Goal: Check status: Check status

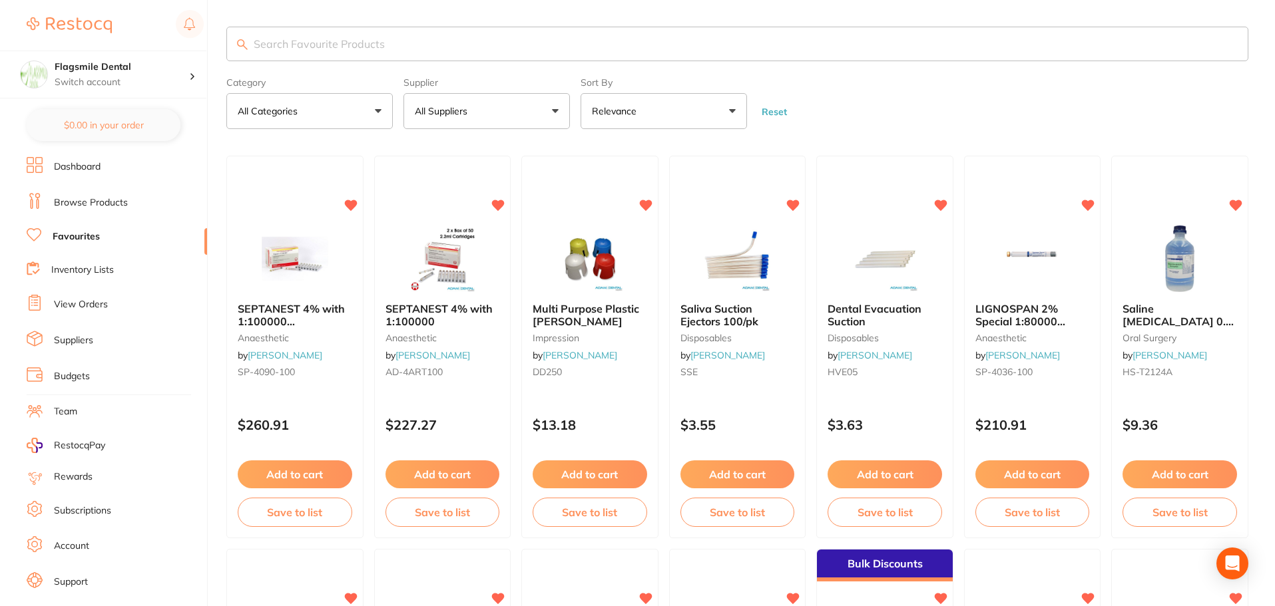
click at [437, 58] on input "search" at bounding box center [737, 44] width 1022 height 35
paste input "Identification"
type input "Identification ring"
drag, startPoint x: 401, startPoint y: 53, endPoint x: 210, endPoint y: 45, distance: 191.2
click at [210, 45] on div "$4,007.97 Flagsmile Dental Switch account Flagsmile Dental $0.00 in your order …" at bounding box center [637, 303] width 1275 height 606
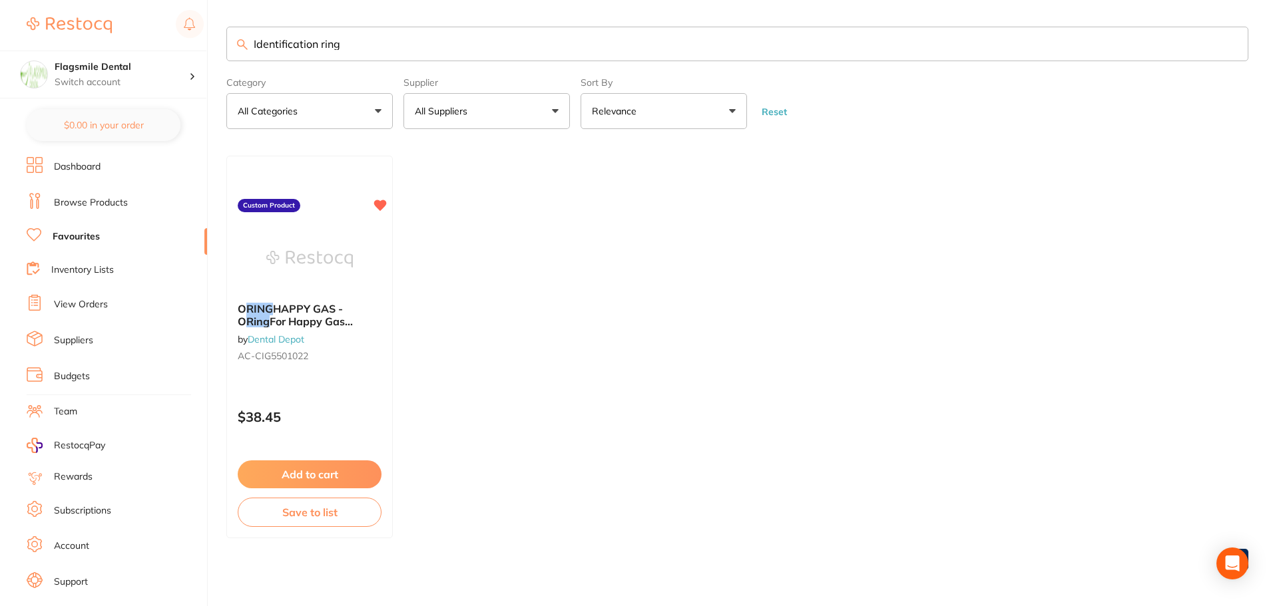
click at [76, 197] on link "Browse Products" at bounding box center [91, 202] width 74 height 13
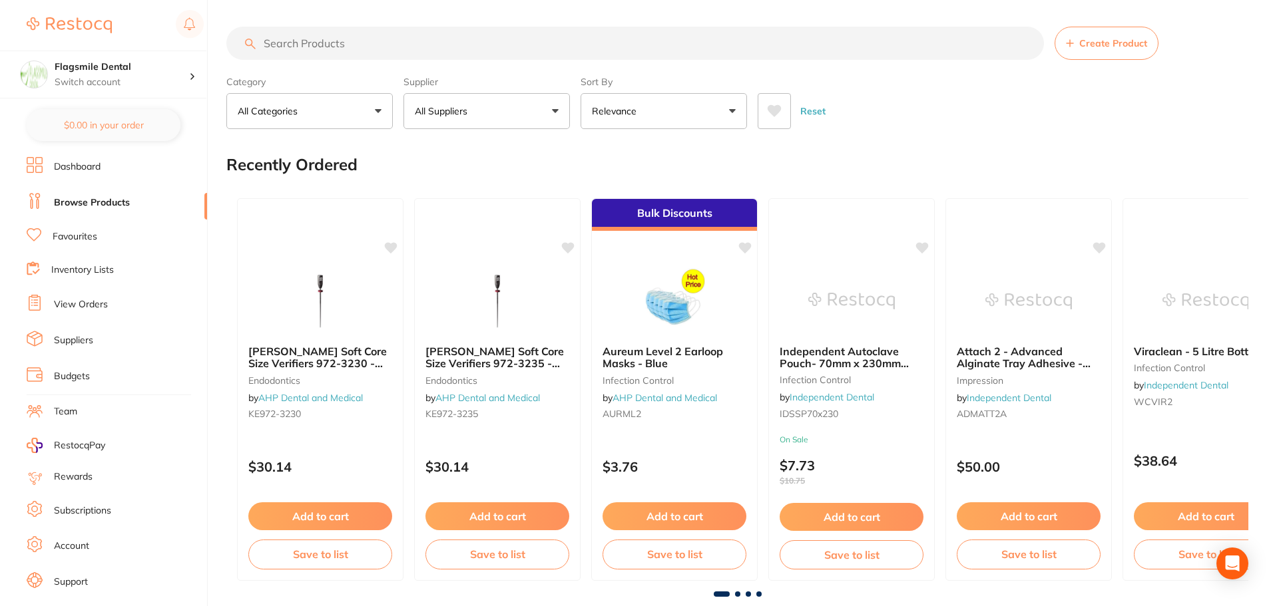
click at [322, 47] on input "search" at bounding box center [634, 43] width 817 height 33
paste input "Identification ring"
type input "Identification ring"
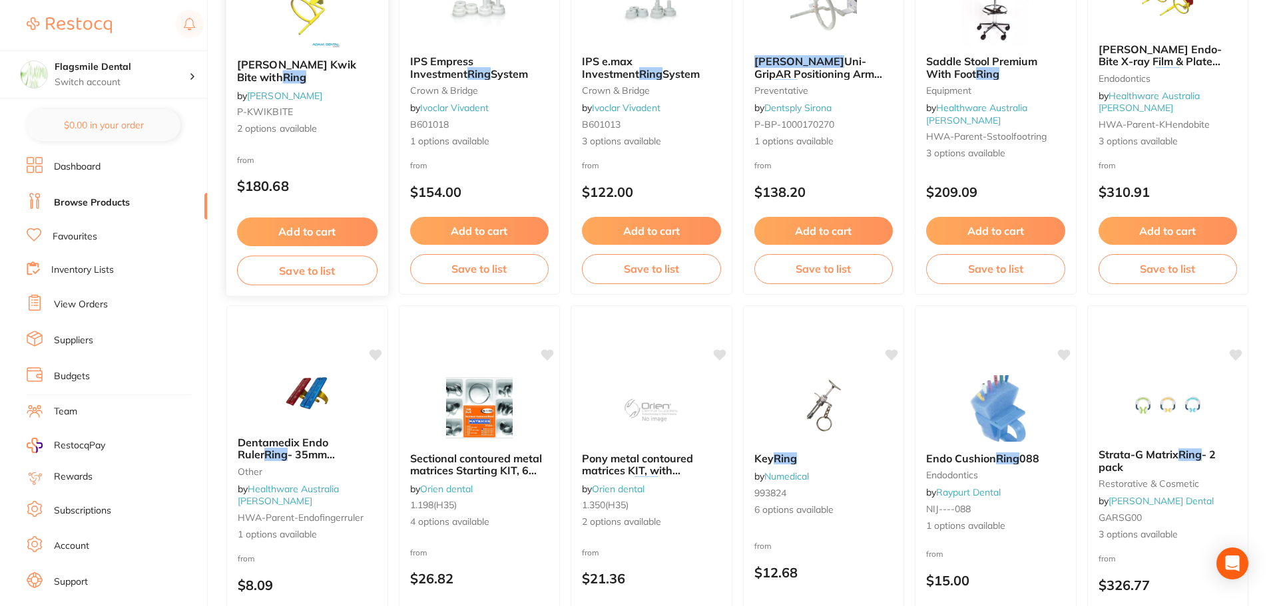
scroll to position [466, 0]
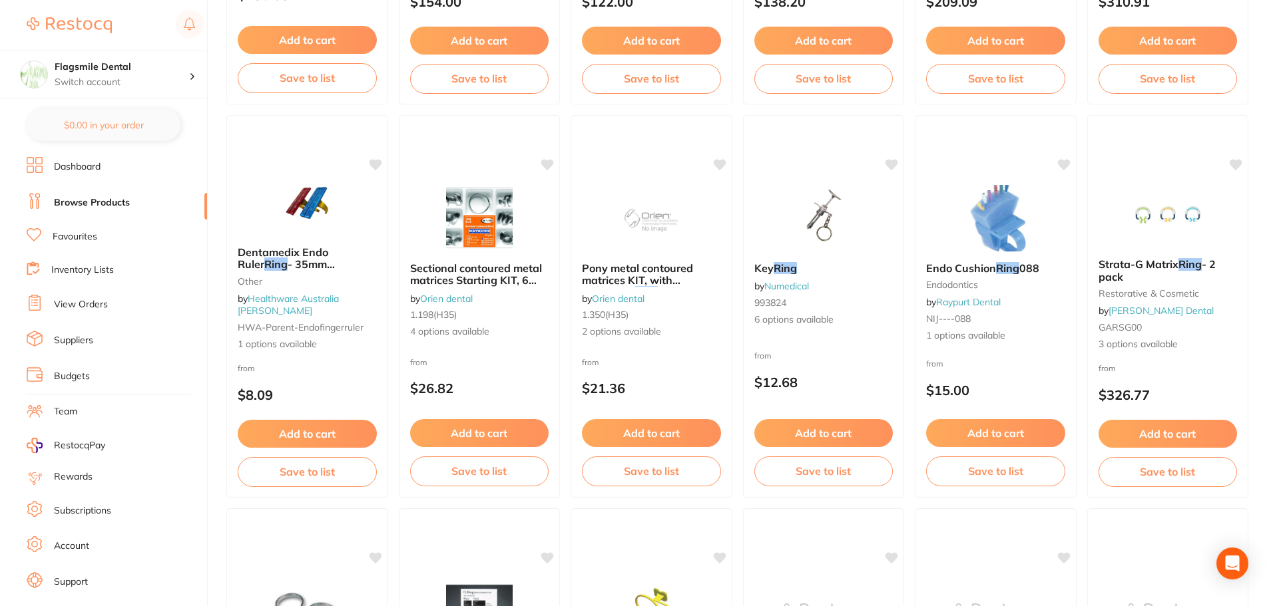
click at [83, 309] on link "View Orders" at bounding box center [81, 304] width 54 height 13
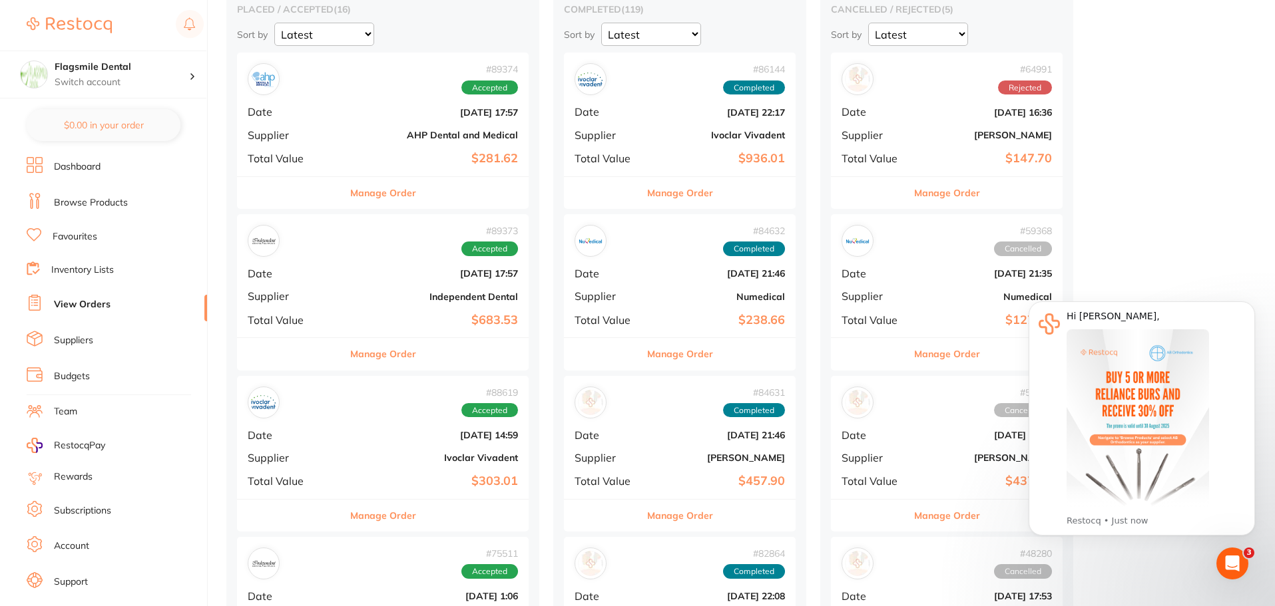
scroll to position [200, 0]
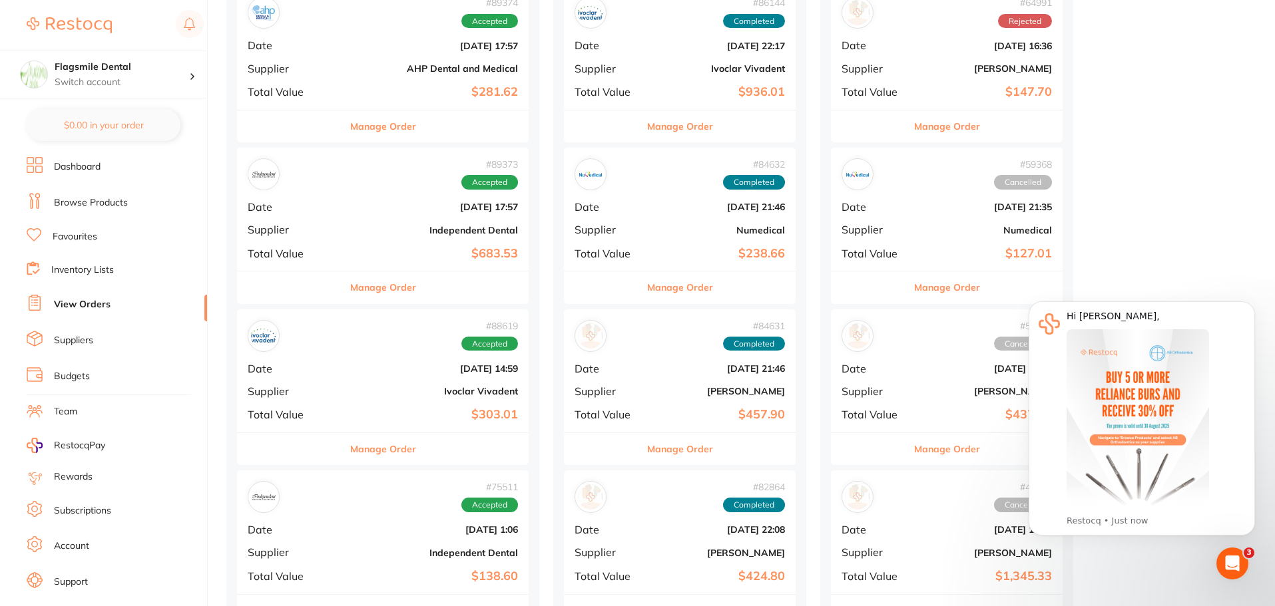
click at [380, 367] on b "[DATE] 14:59" at bounding box center [431, 368] width 173 height 11
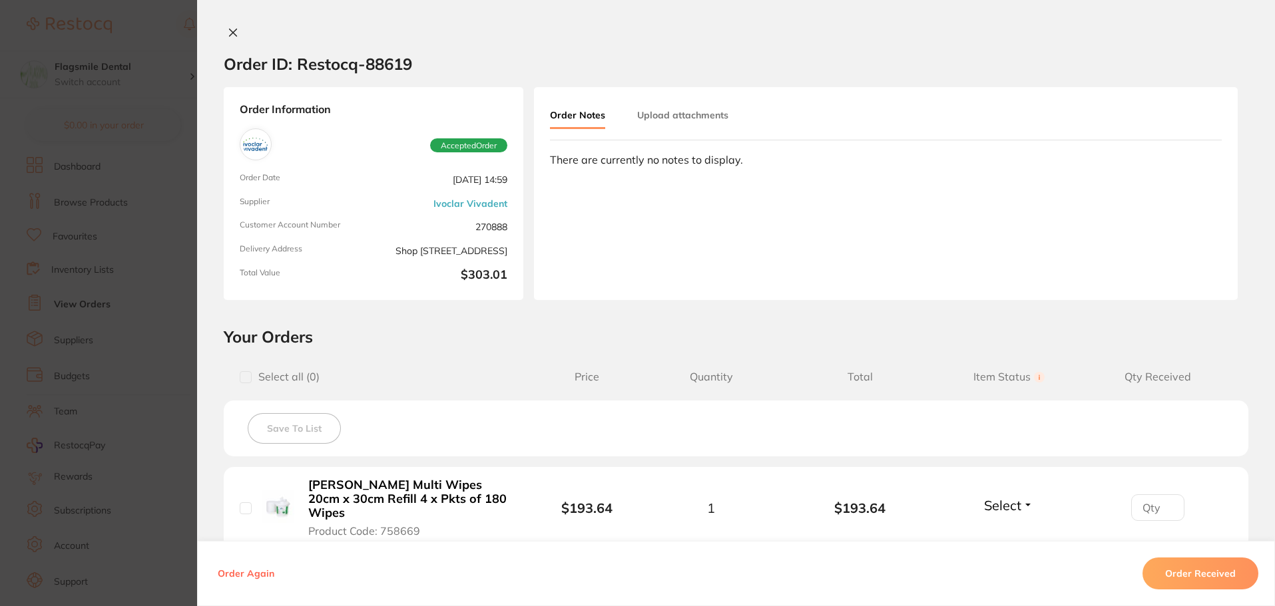
click at [664, 126] on button "Upload attachments" at bounding box center [682, 115] width 91 height 24
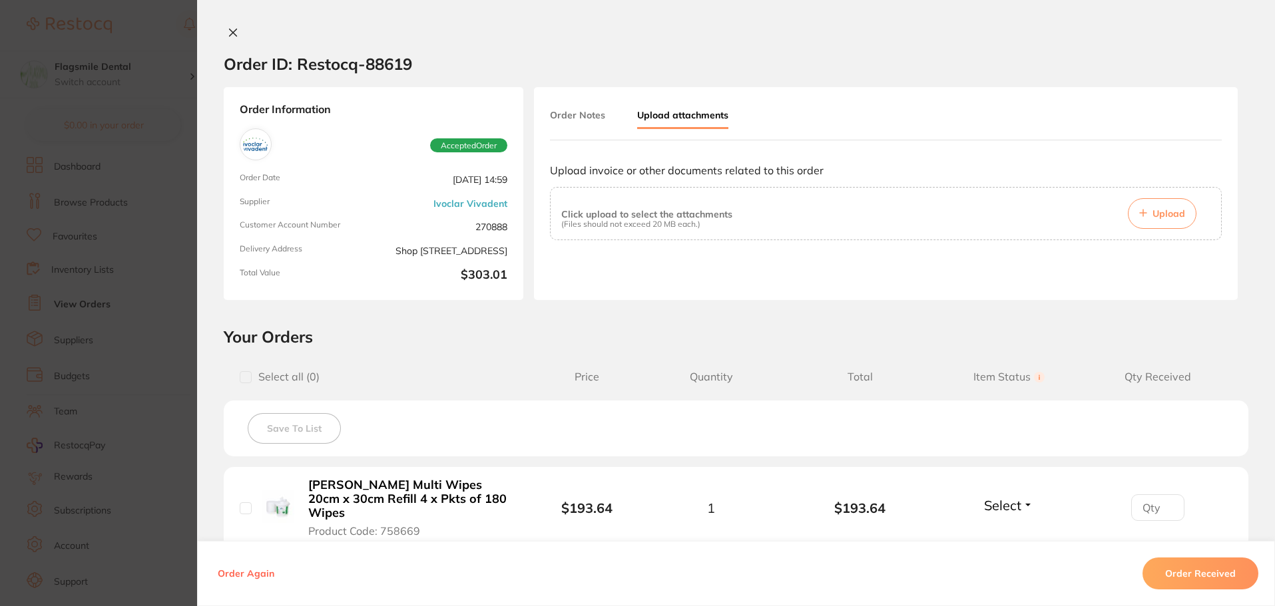
click at [567, 106] on button "Order Notes" at bounding box center [577, 115] width 55 height 24
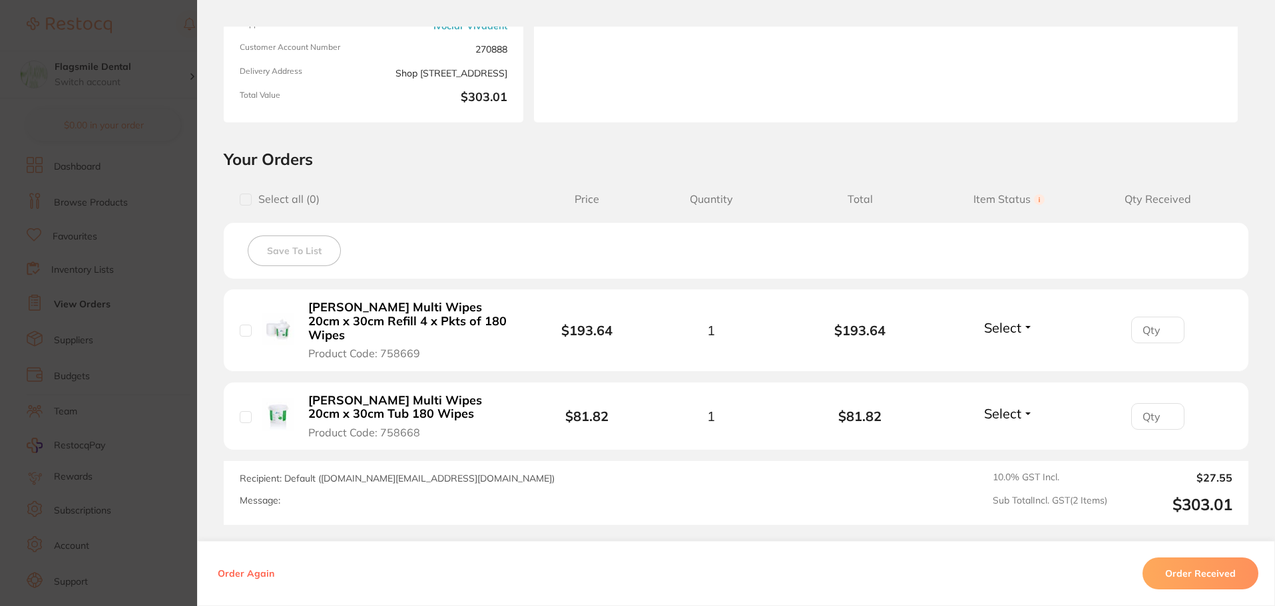
scroll to position [200, 0]
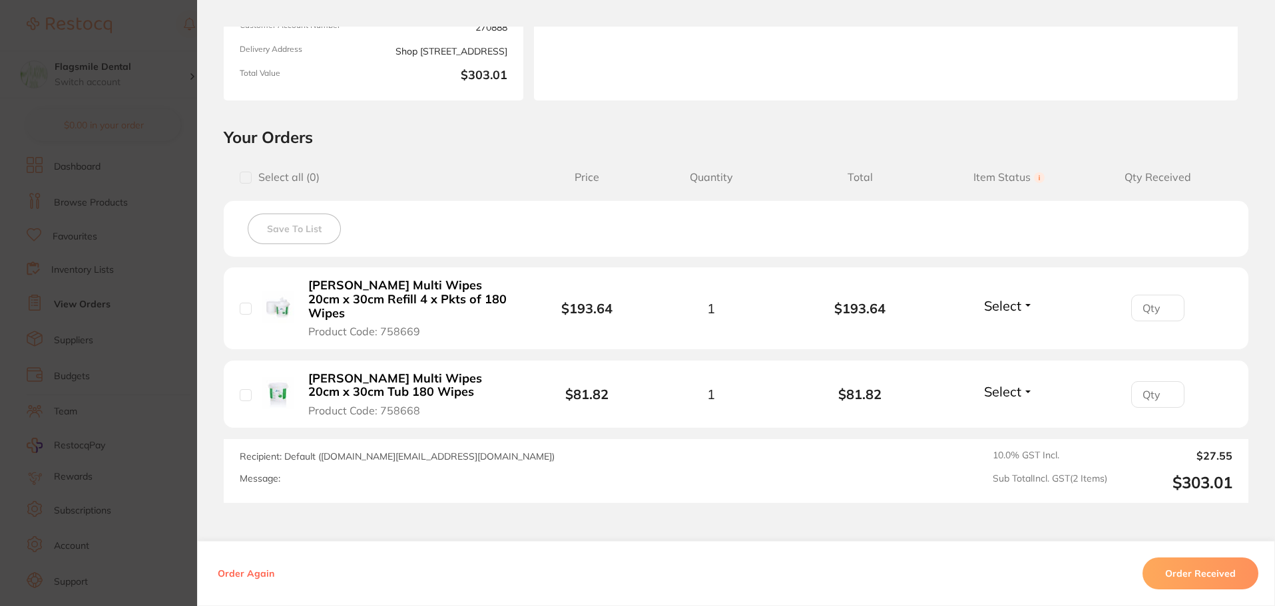
click at [156, 258] on section "Order ID: Restocq- 88619 Order Information Accepted Order Order Date [DATE] 14:…" at bounding box center [637, 303] width 1275 height 606
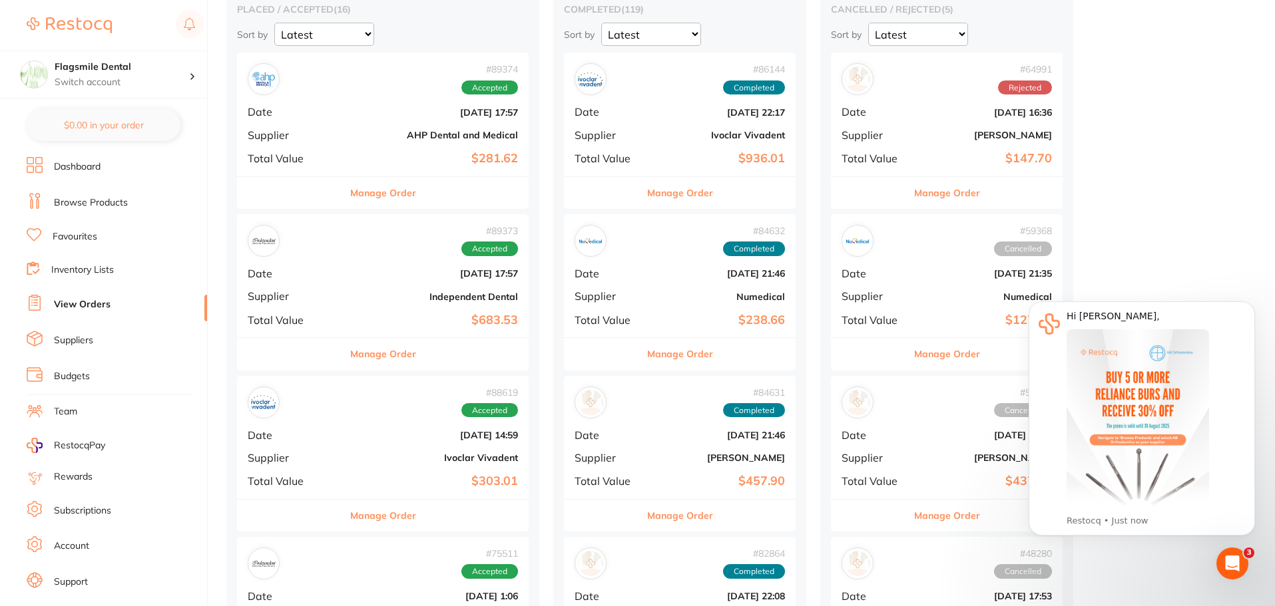
scroll to position [200, 0]
